Goal: Transaction & Acquisition: Purchase product/service

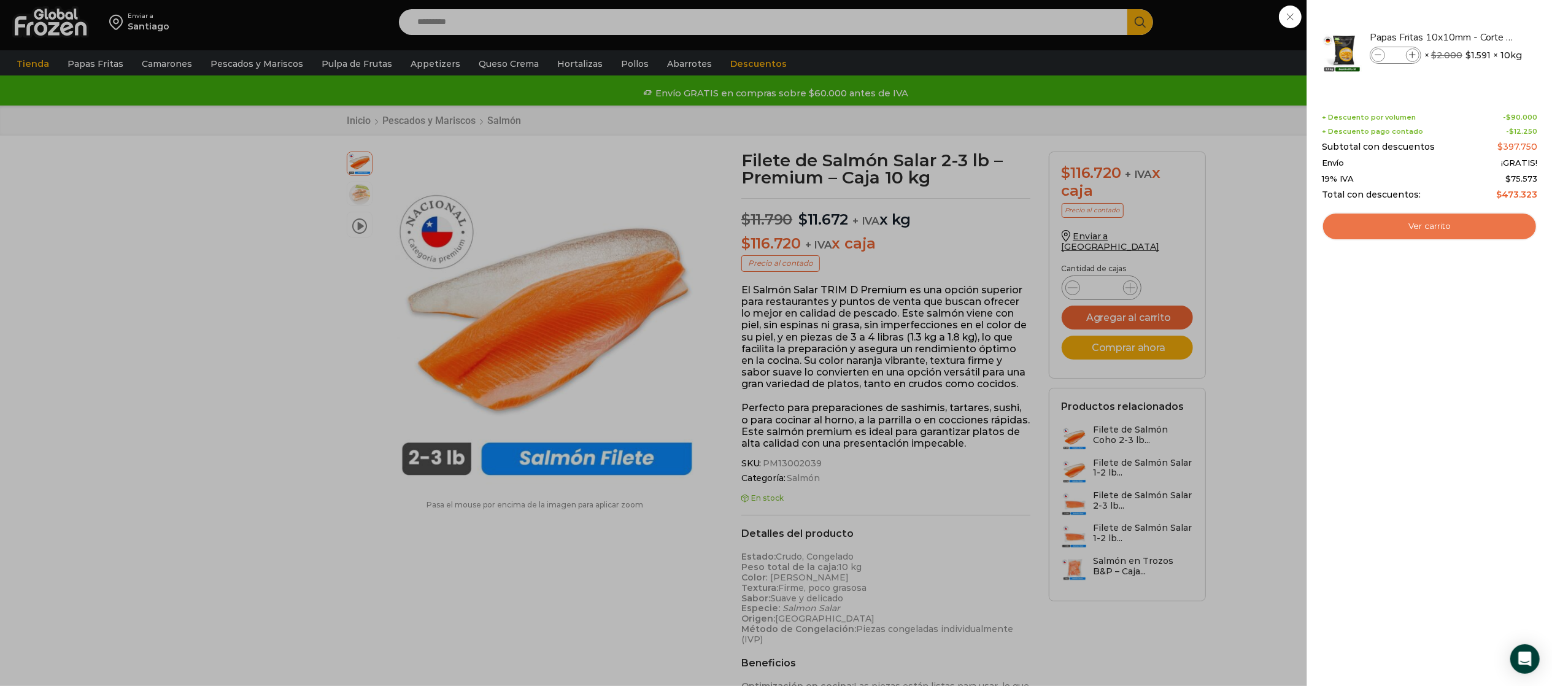
click at [1462, 216] on link "Ver carrito" at bounding box center [1429, 226] width 215 height 28
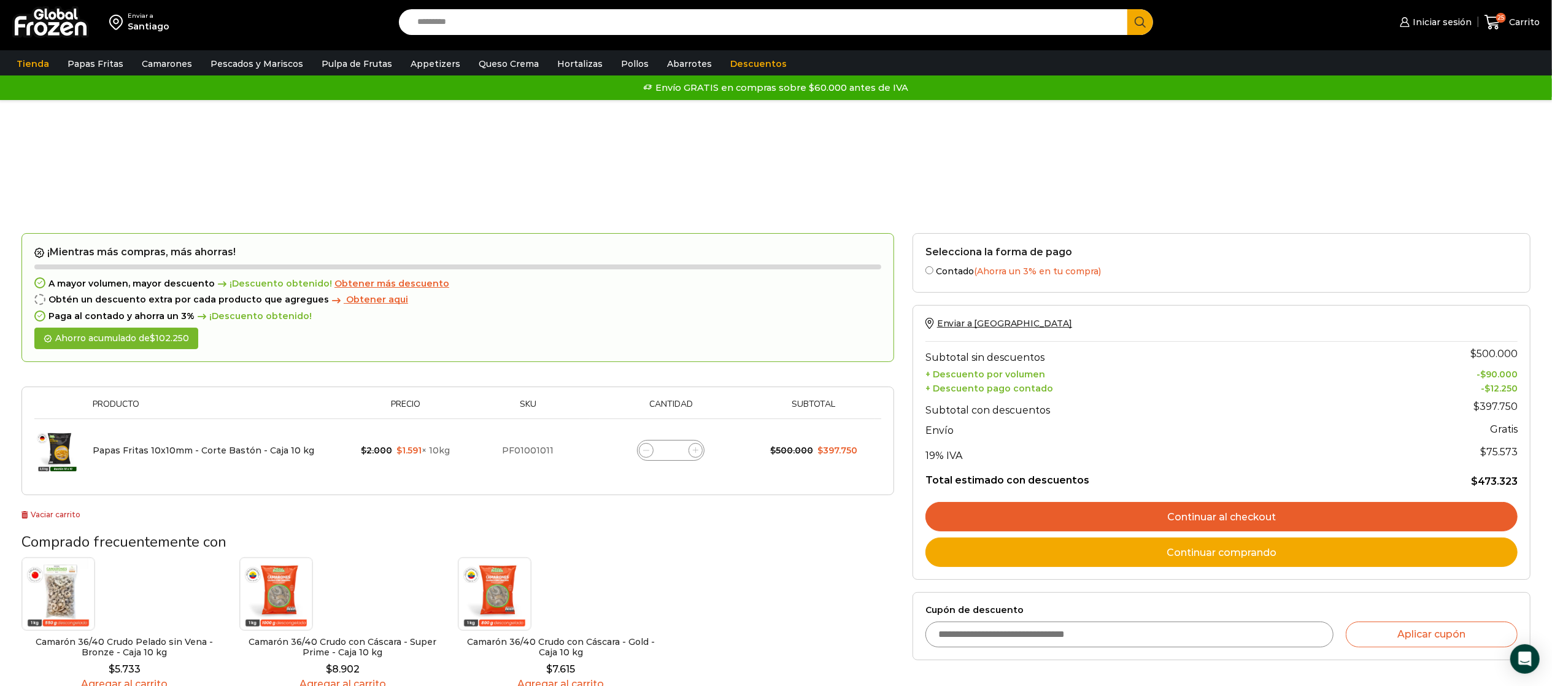
click at [1173, 514] on link "Continuar al checkout" at bounding box center [1221, 516] width 592 height 29
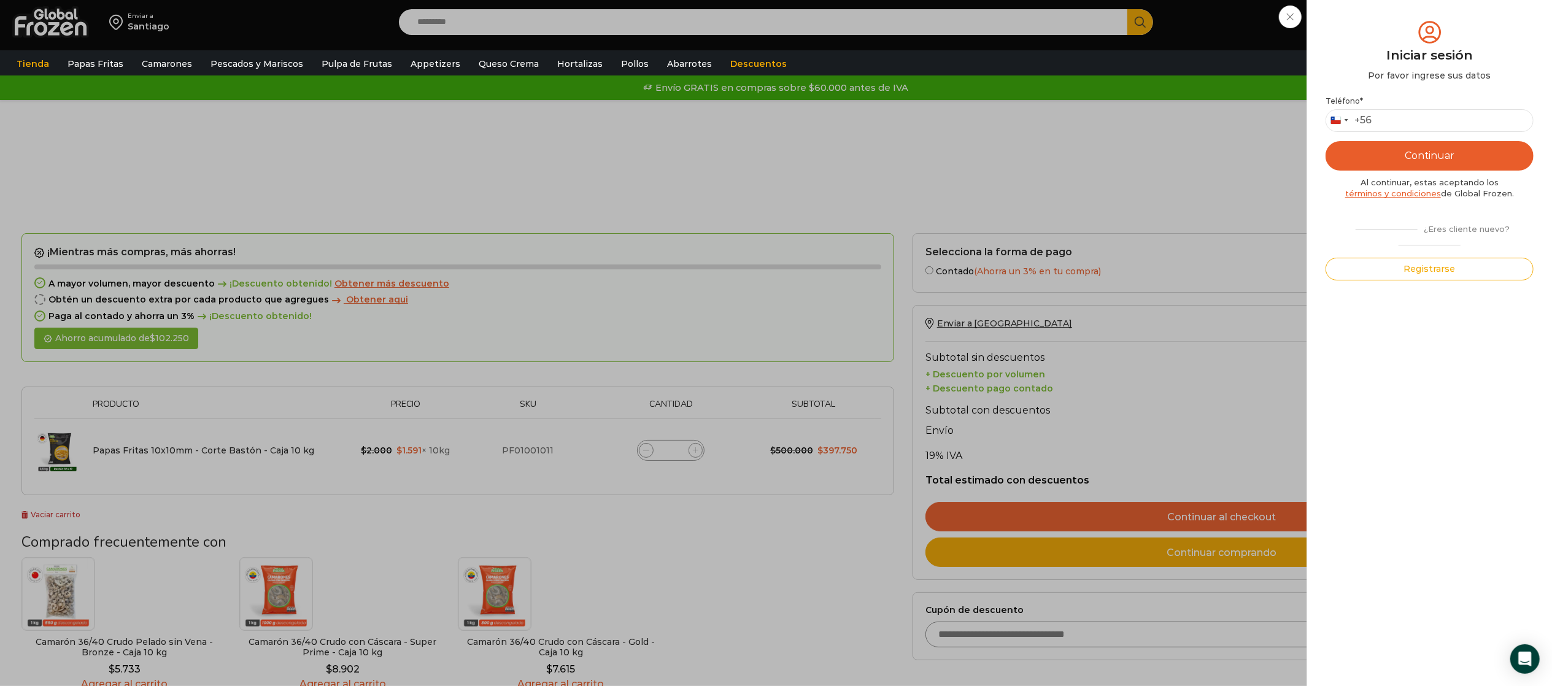
click at [1397, 16] on div "Iniciar sesión Mi cuenta Login Register Iniciar sesión Por favor ingrese sus da…" at bounding box center [1434, 22] width 75 height 25
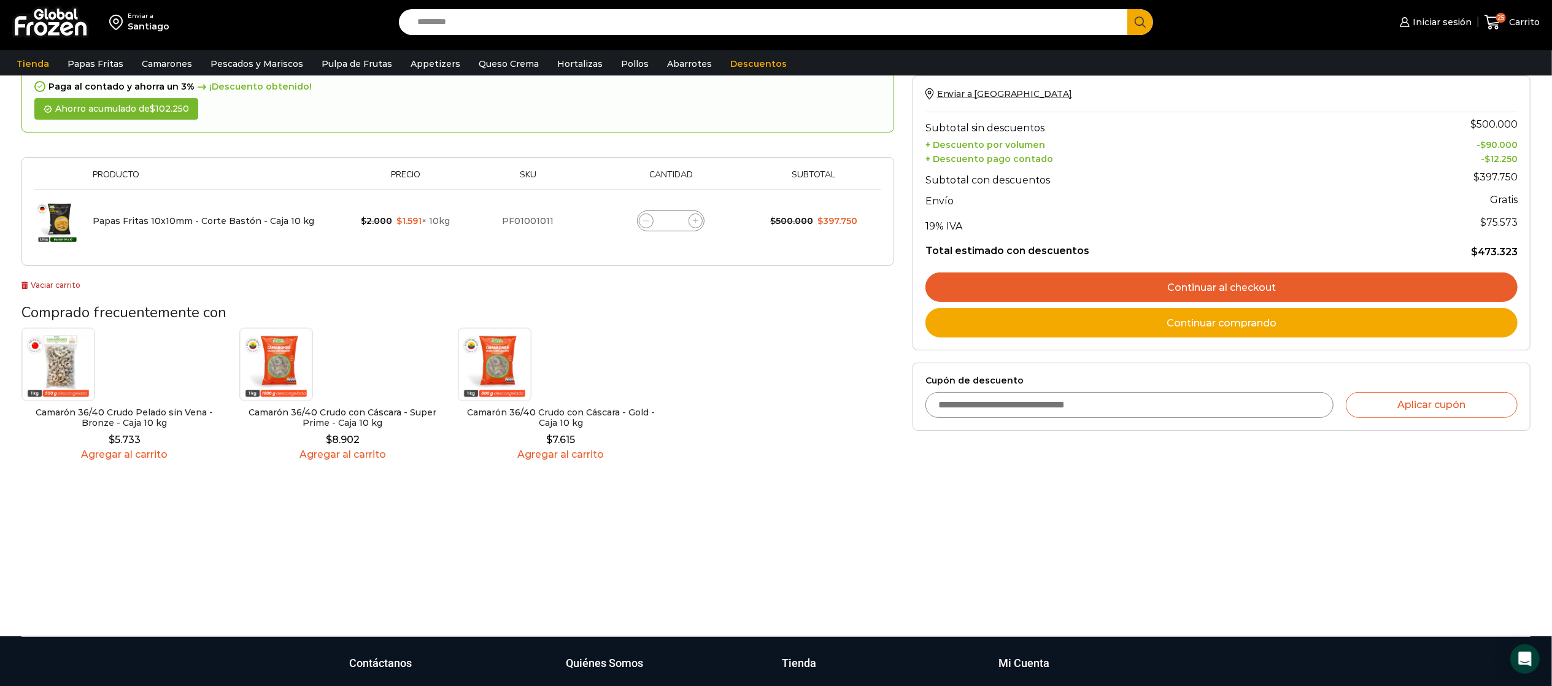
scroll to position [245, 0]
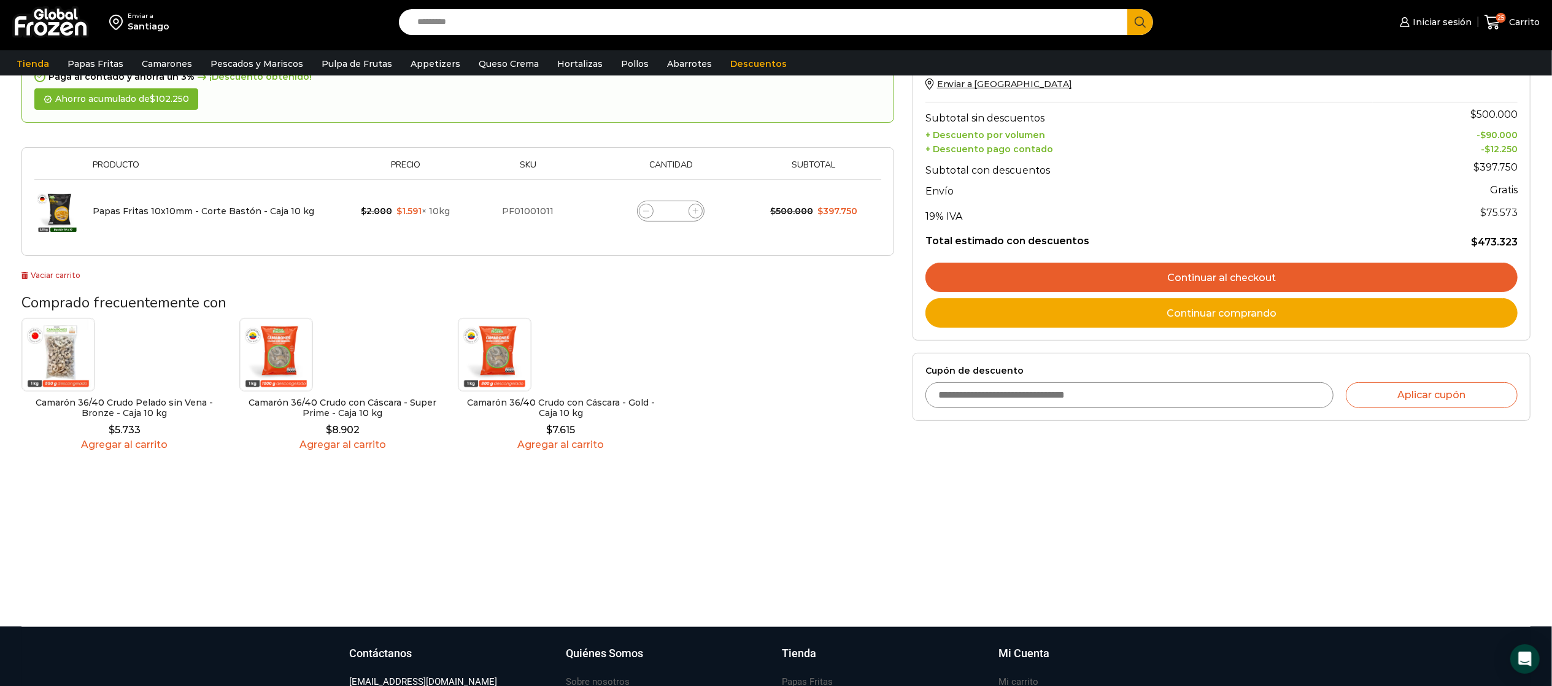
click at [1002, 391] on input "Cupón de descuento" at bounding box center [1129, 395] width 409 height 26
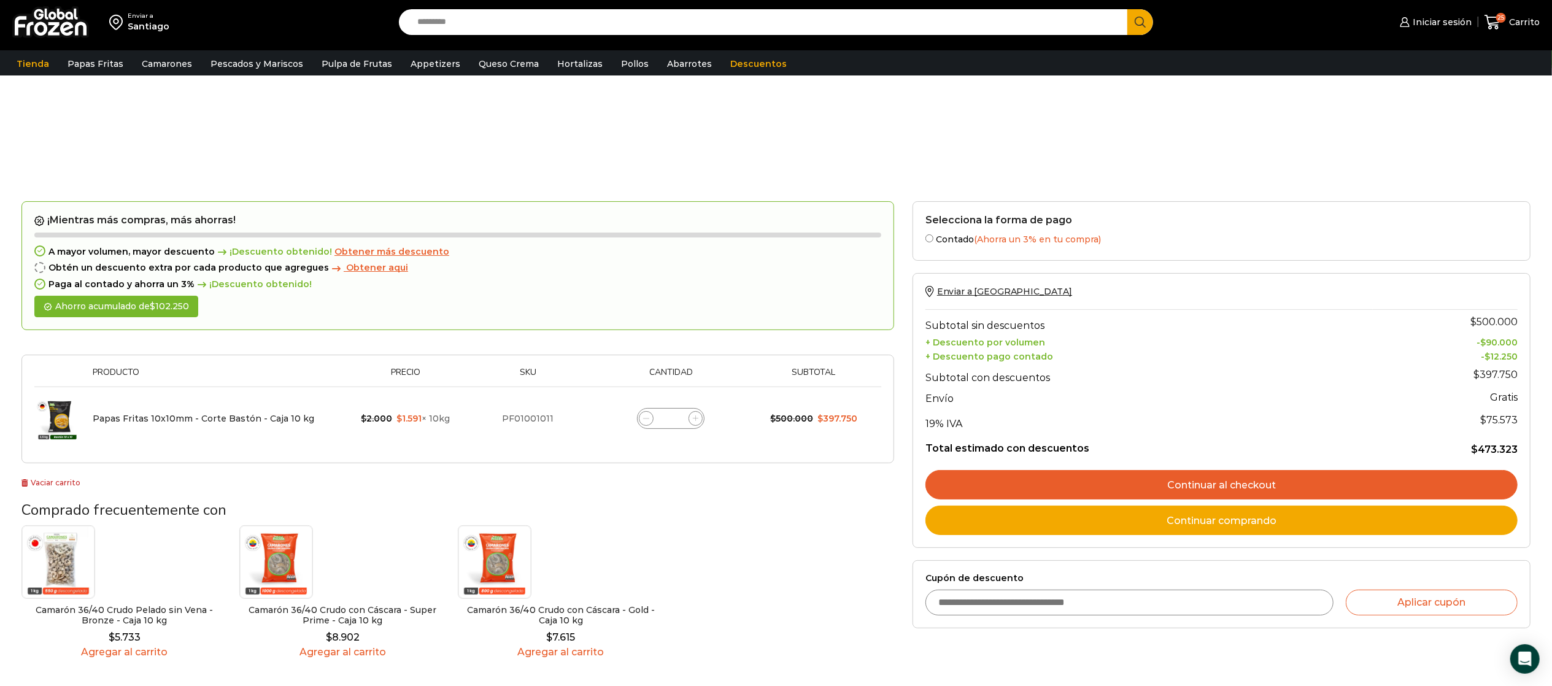
scroll to position [0, 0]
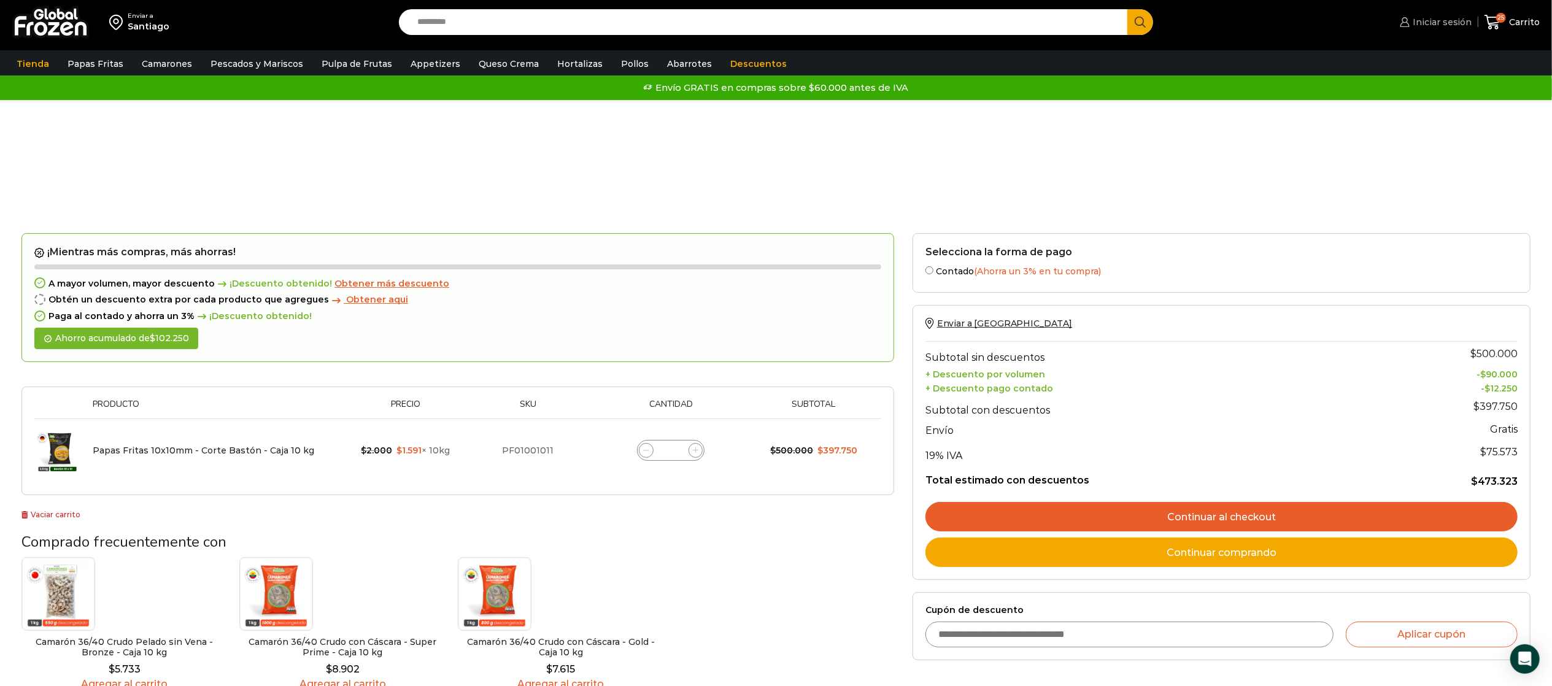
click at [1429, 24] on span "Iniciar sesión" at bounding box center [1440, 22] width 63 height 12
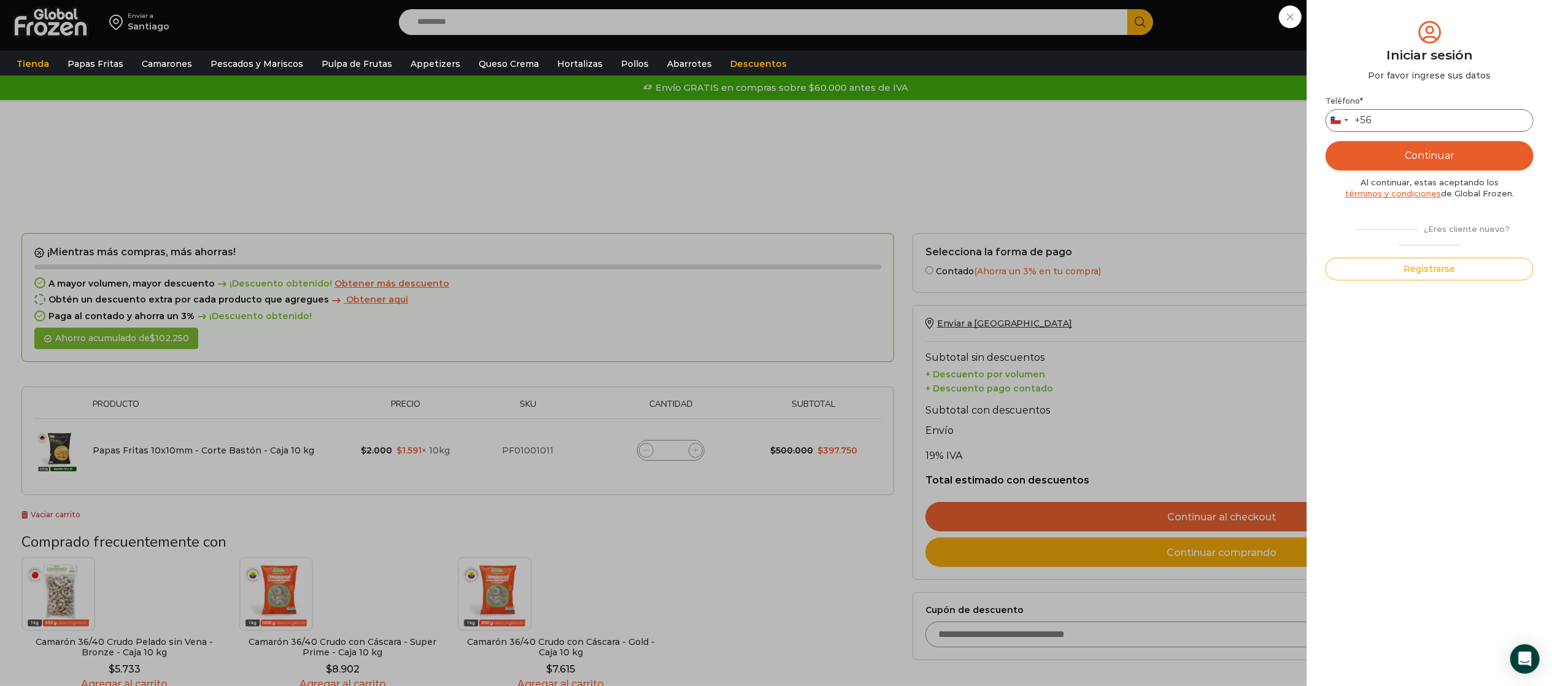
click at [1402, 120] on input "Teléfono *" at bounding box center [1429, 120] width 208 height 23
click at [1390, 114] on input "Teléfono *" at bounding box center [1429, 120] width 208 height 23
type input "*********"
click at [1397, 159] on button "Continuar" at bounding box center [1429, 155] width 208 height 29
click at [1351, 117] on input "text" at bounding box center [1343, 120] width 30 height 23
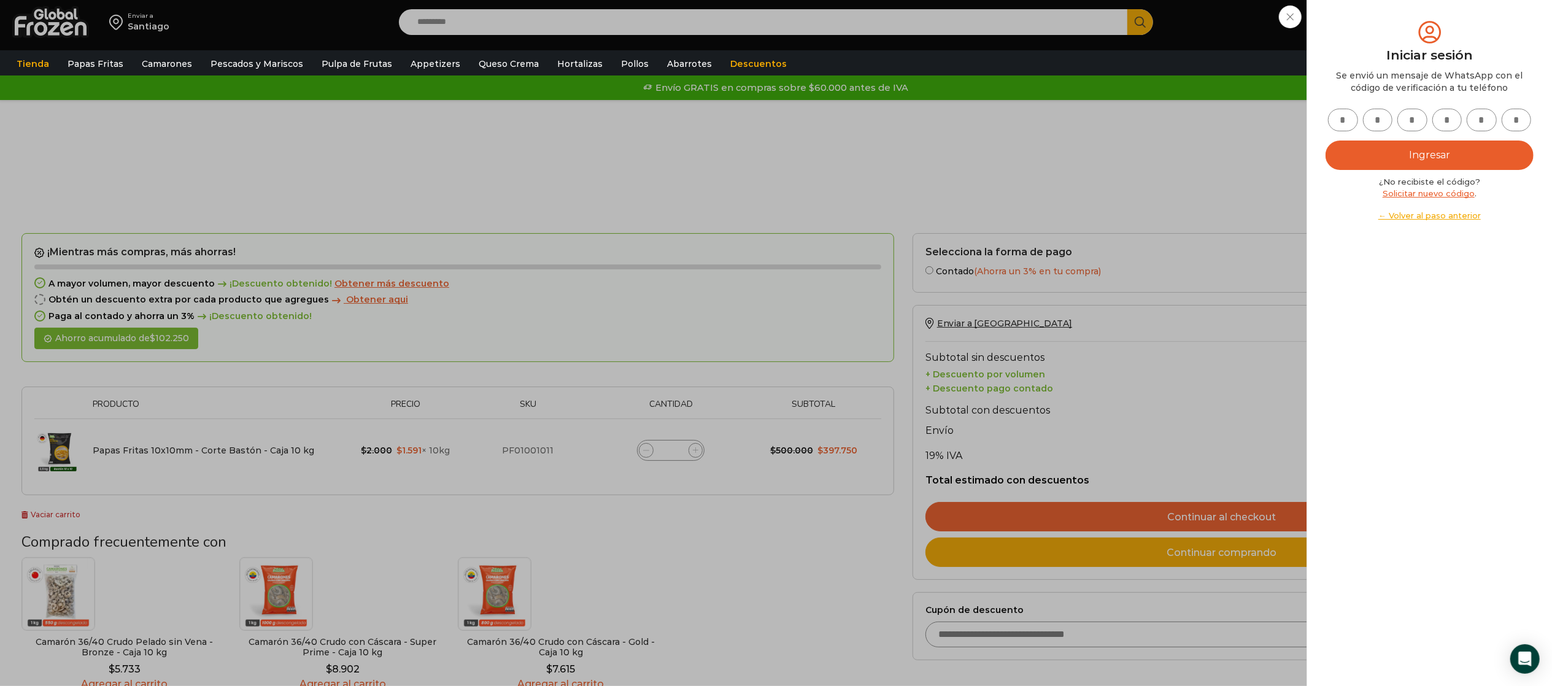
type input "*"
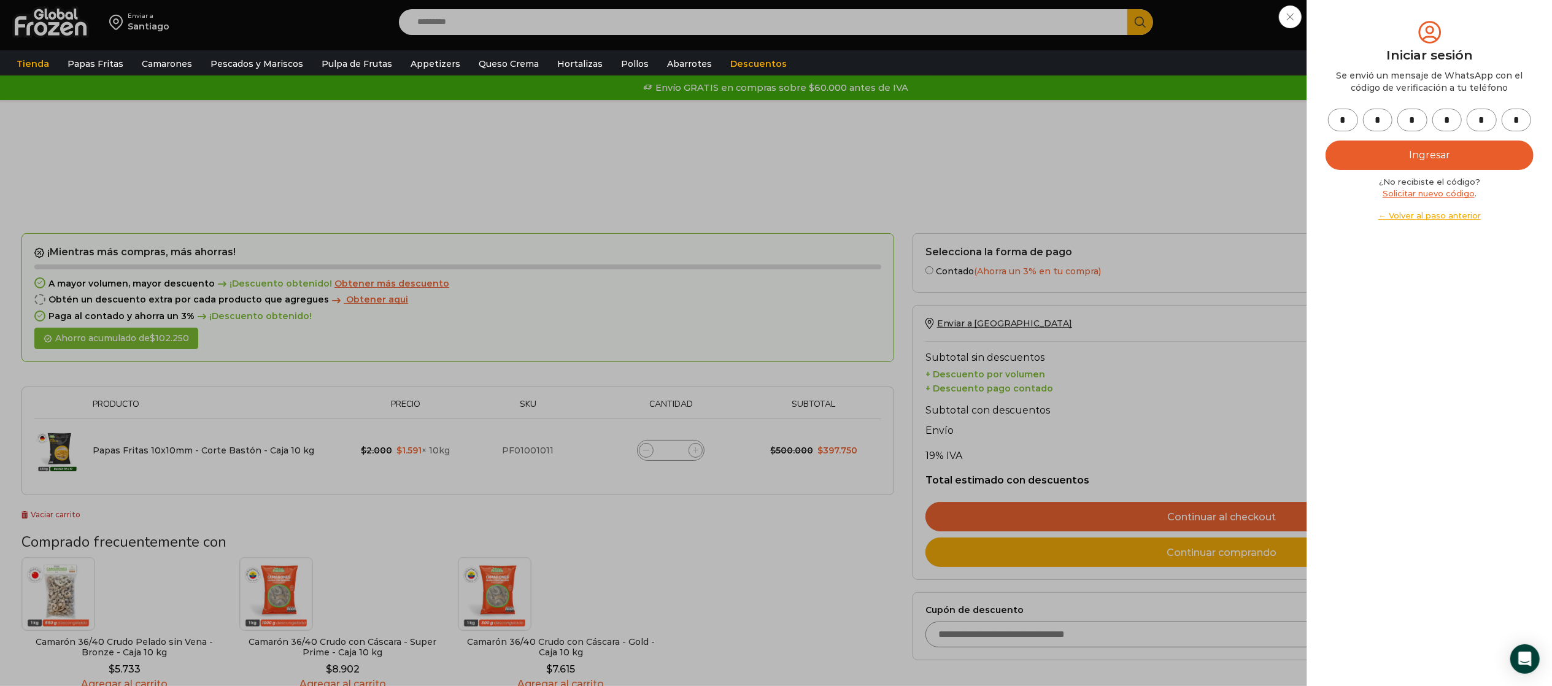
type input "*"
click at [1402, 157] on button "Ingresar" at bounding box center [1429, 155] width 208 height 29
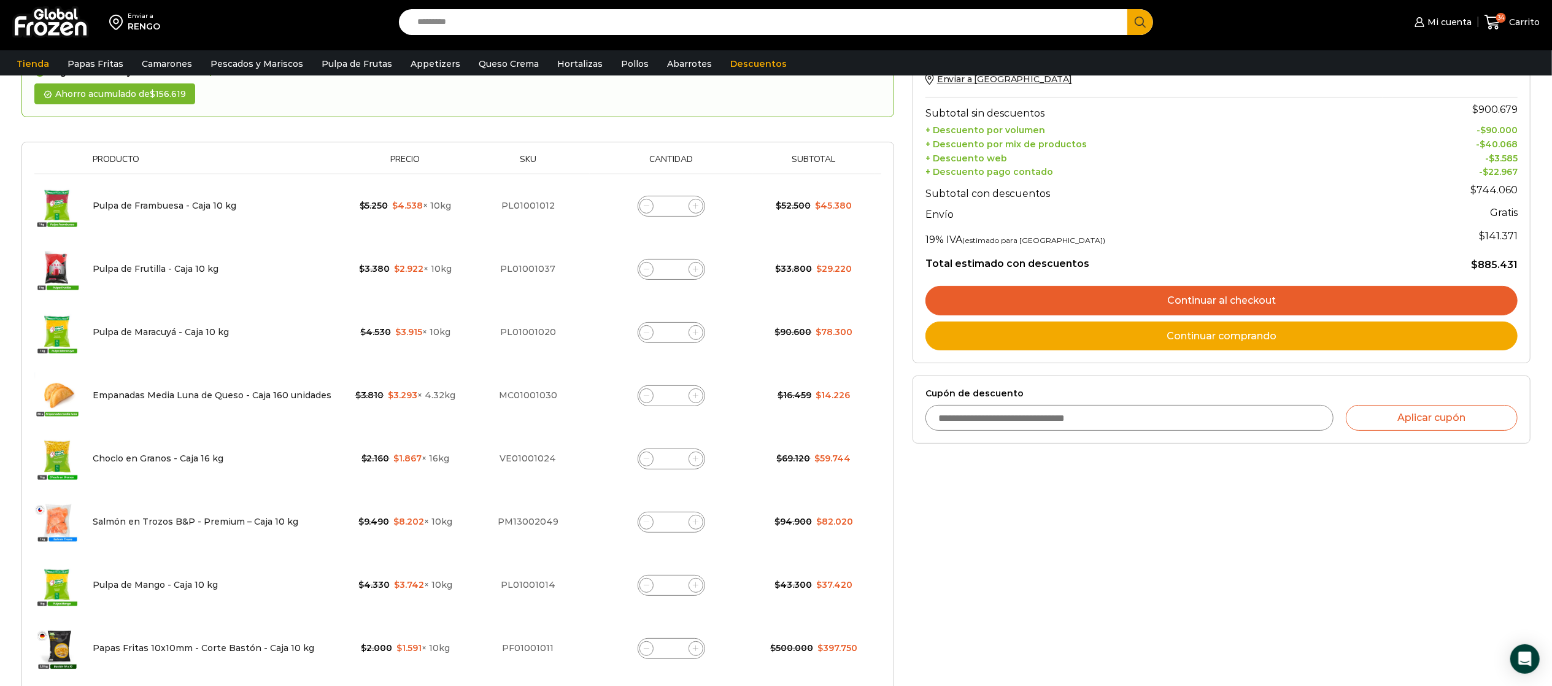
scroll to position [245, 0]
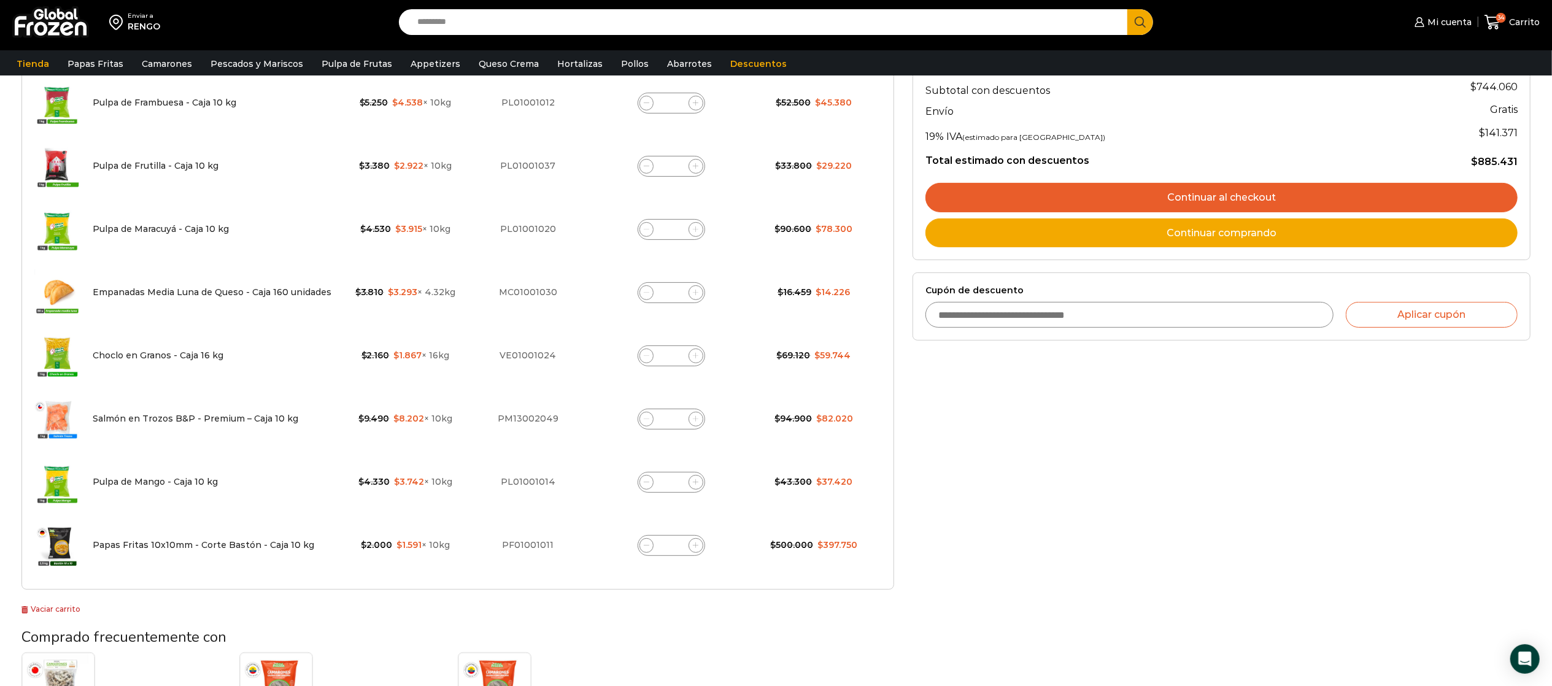
click at [1002, 318] on input "Cupón de descuento" at bounding box center [1129, 315] width 409 height 26
type input "*******"
click at [1400, 326] on button "Aplicar cupón" at bounding box center [1432, 315] width 172 height 26
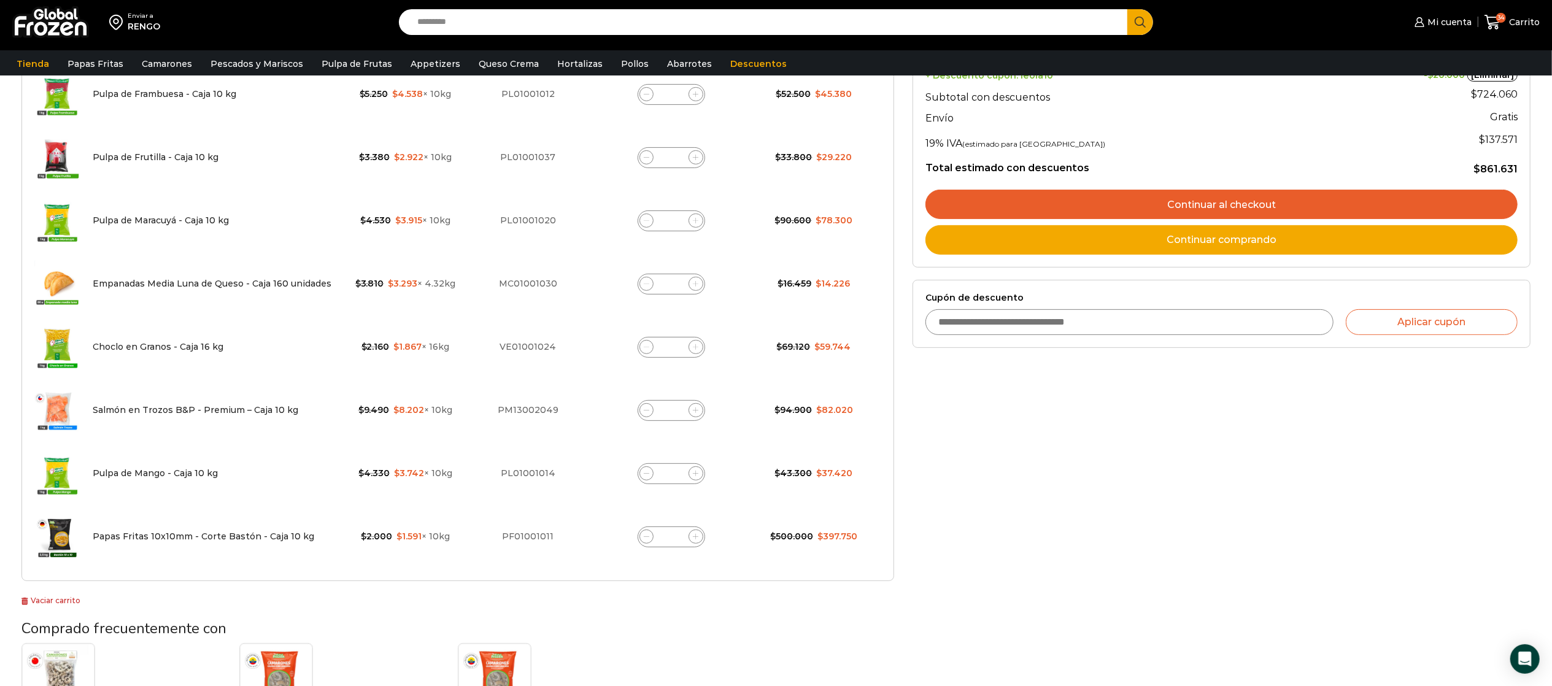
scroll to position [245, 0]
